Goal: Information Seeking & Learning: Check status

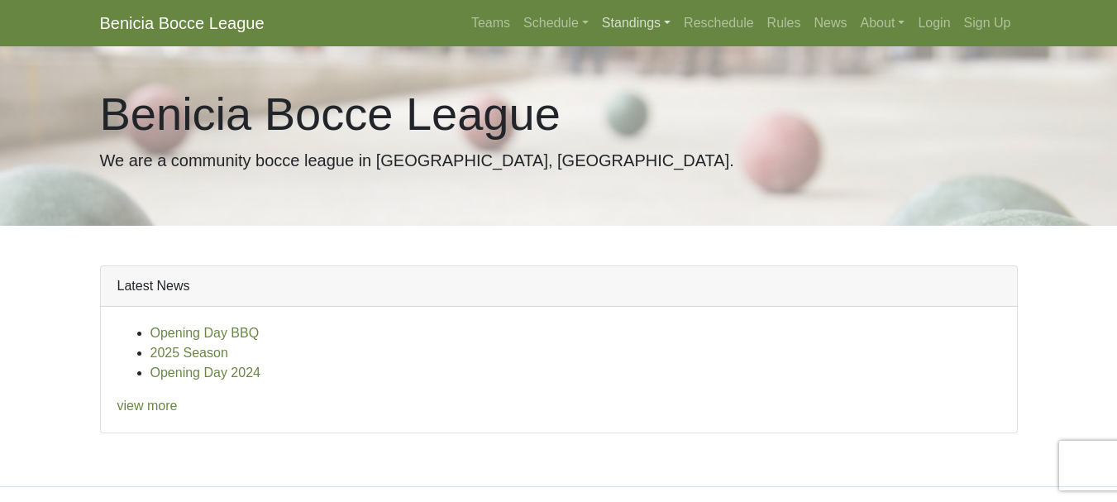
click at [633, 28] on link "Standings" at bounding box center [636, 23] width 82 height 33
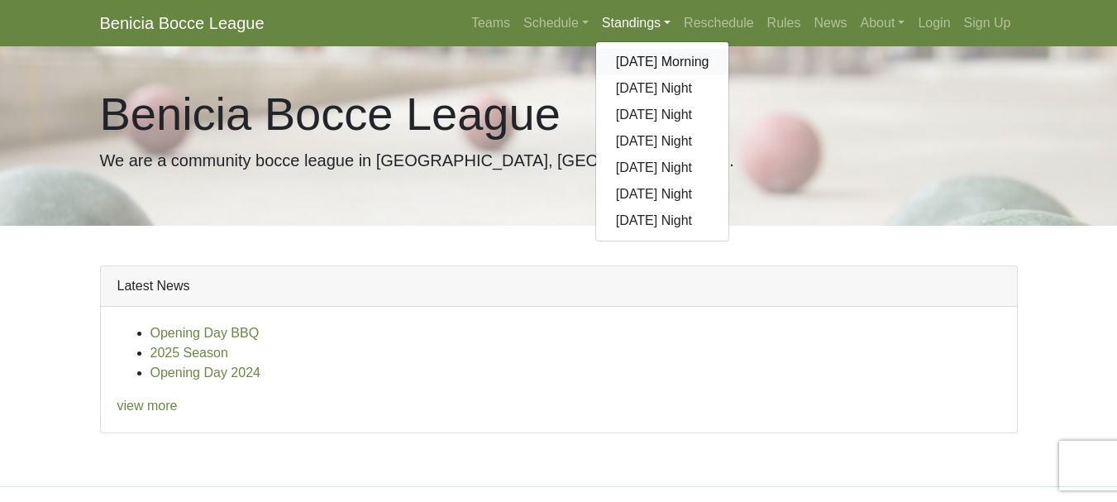
click at [633, 53] on link "[DATE] Morning" at bounding box center [662, 62] width 133 height 26
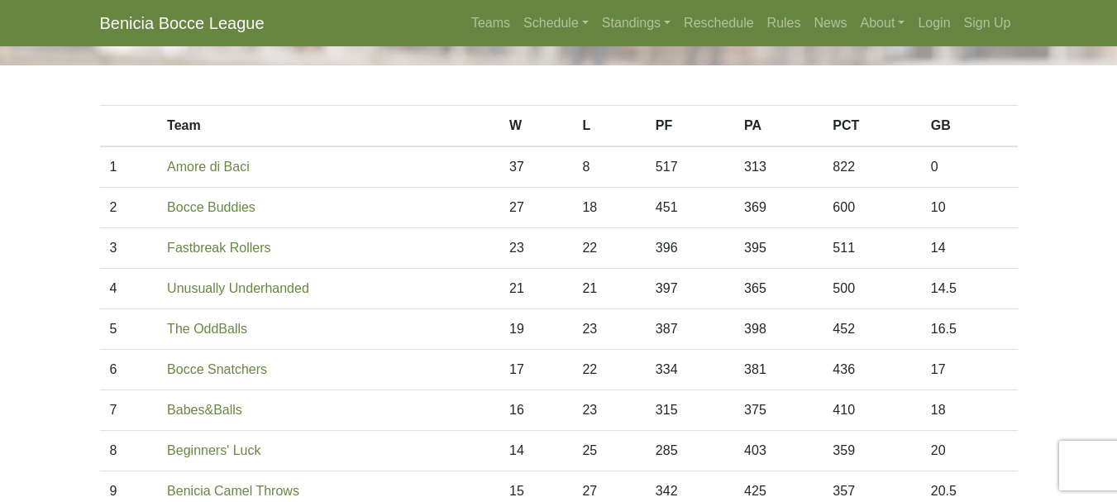
scroll to position [73, 0]
click at [545, 21] on link "Schedule" at bounding box center [556, 23] width 79 height 33
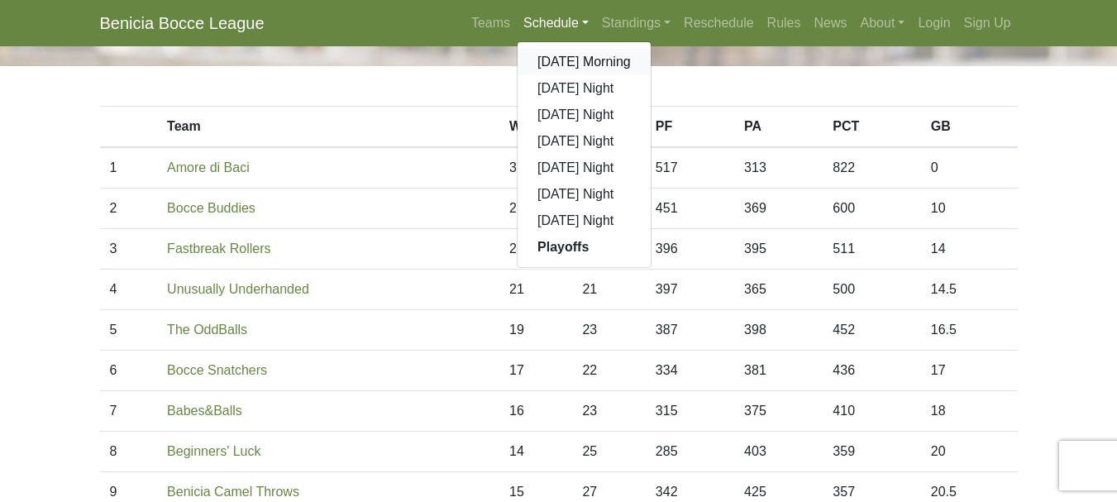
click at [554, 58] on link "[DATE] Morning" at bounding box center [583, 62] width 133 height 26
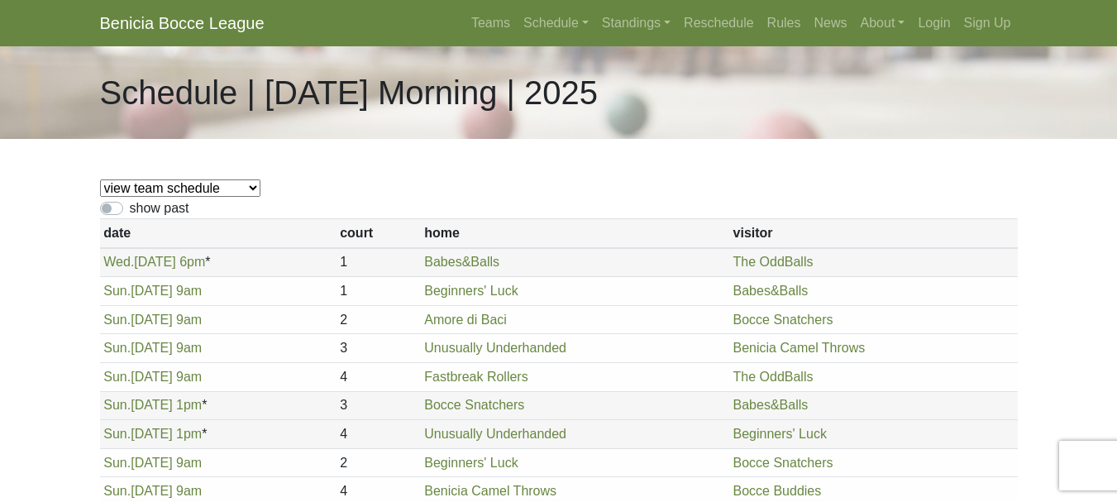
scroll to position [42, 0]
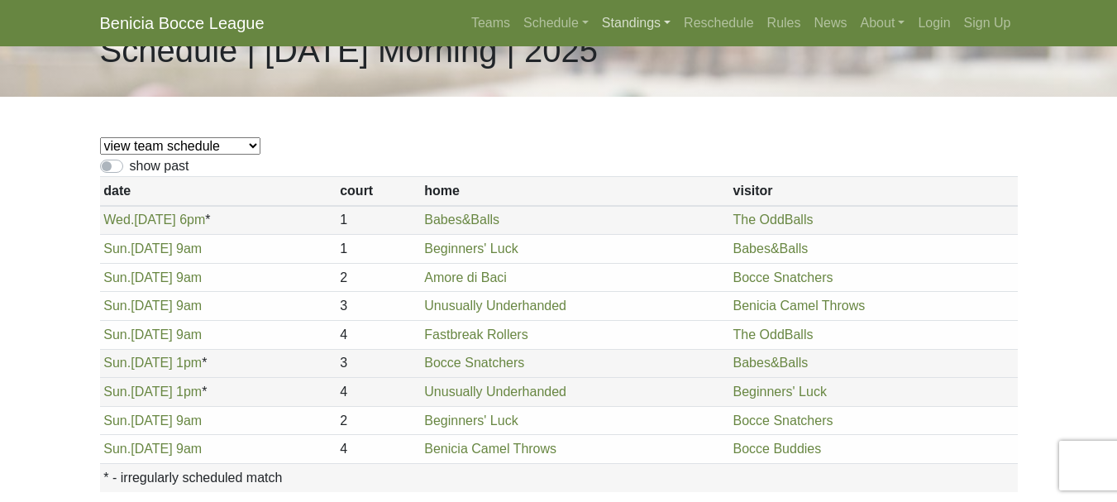
click at [649, 17] on link "Standings" at bounding box center [636, 23] width 82 height 33
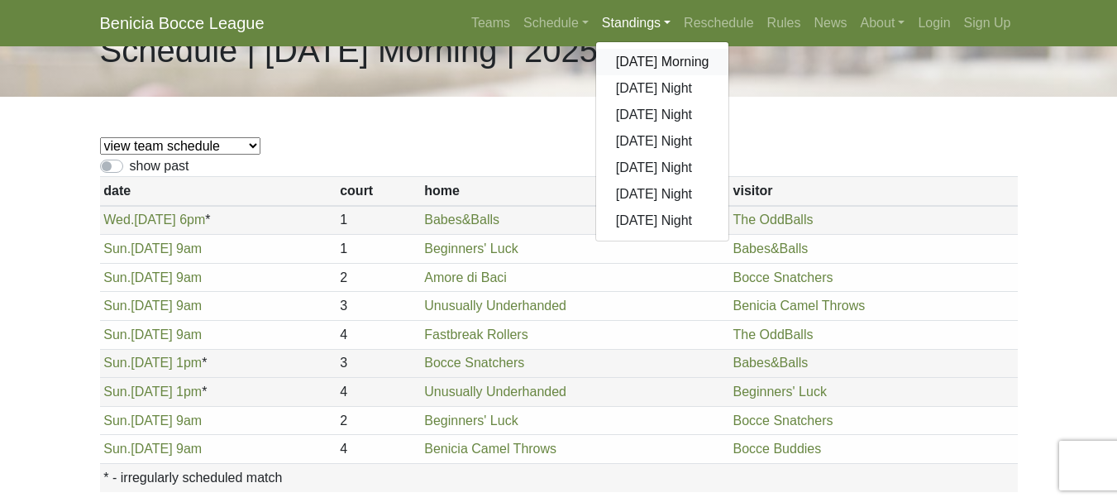
click at [639, 64] on link "[DATE] Morning" at bounding box center [662, 62] width 133 height 26
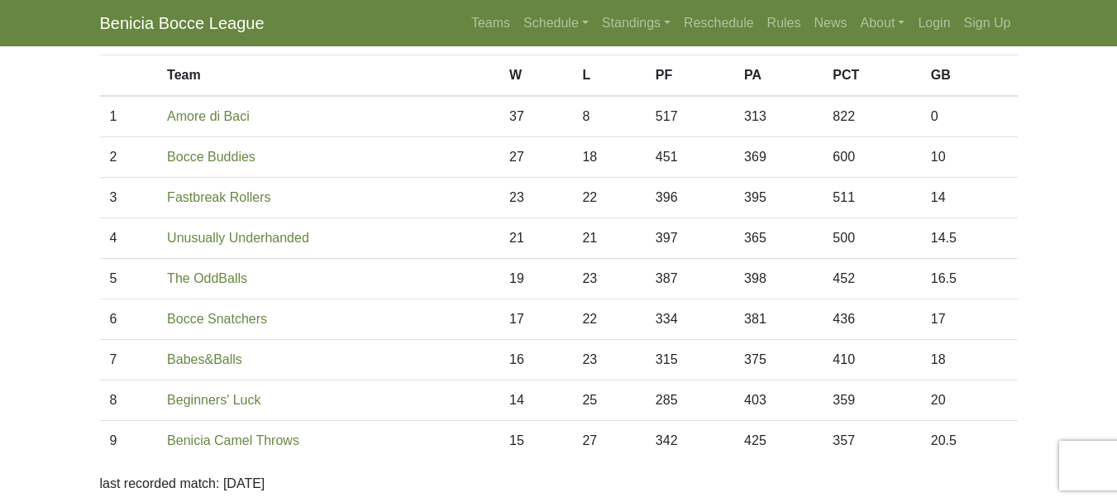
scroll to position [123, 0]
